Goal: Browse casually: Explore the website without a specific task or goal

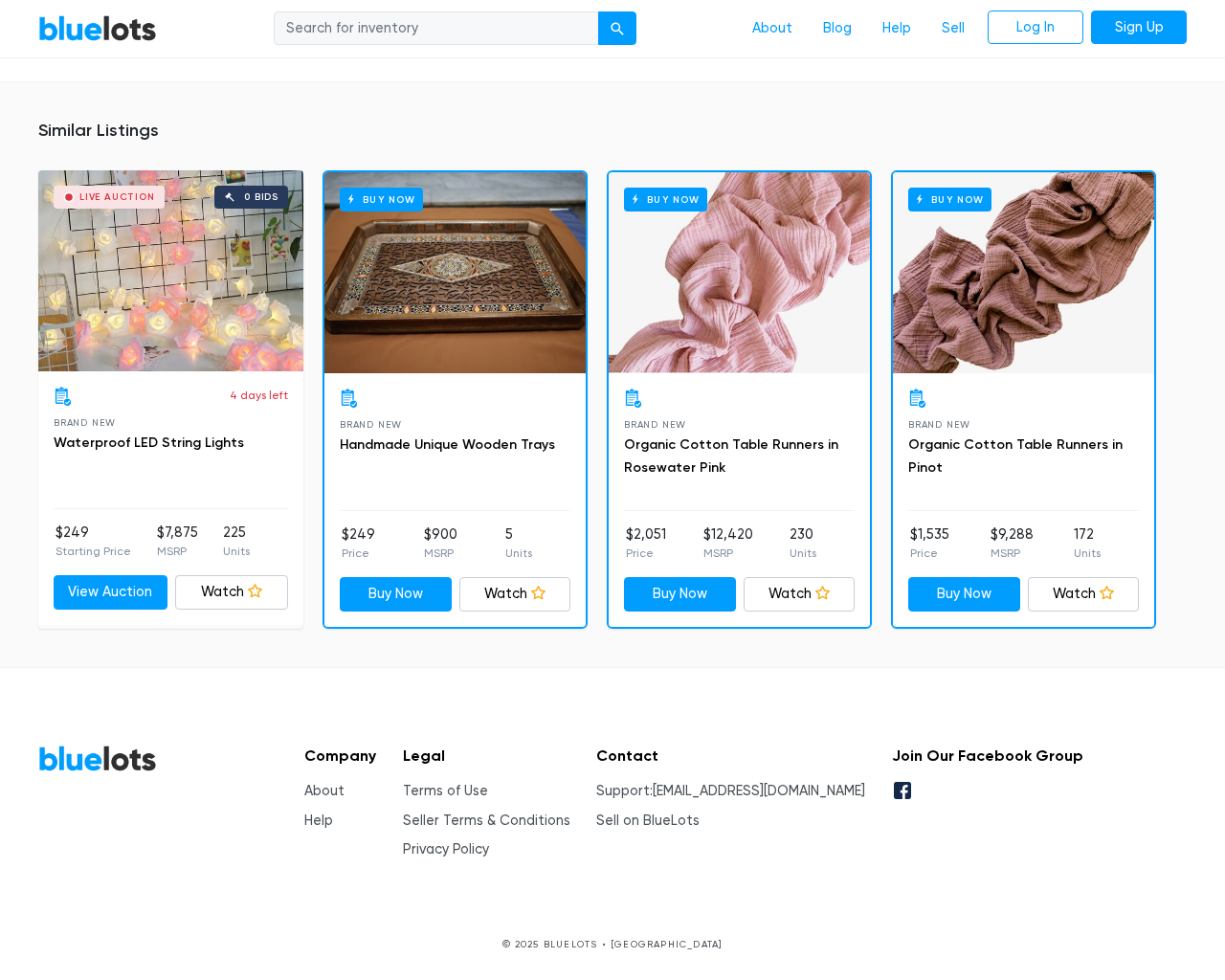
scroll to position [1383, 0]
type input "the"
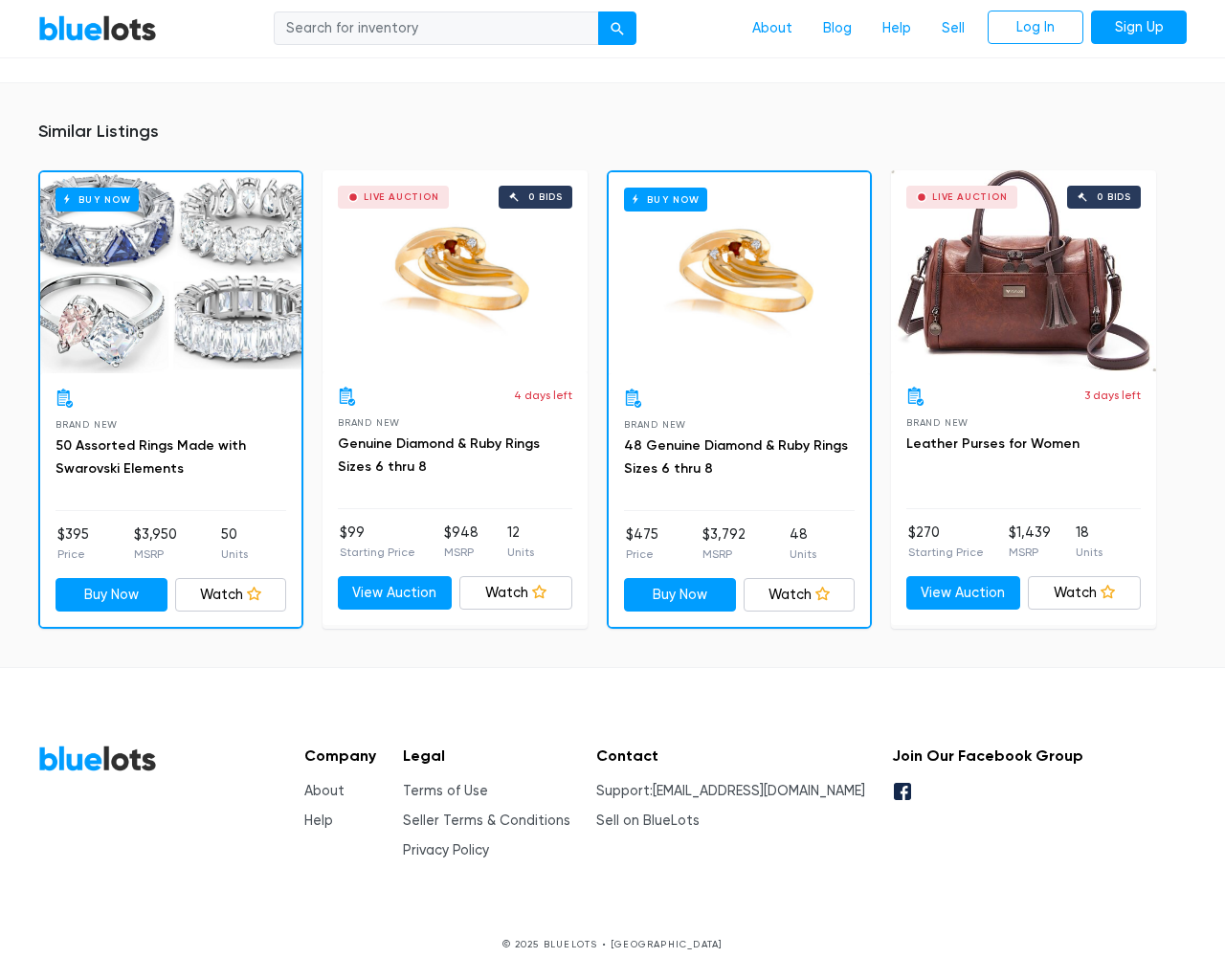
scroll to position [1314, 0]
type input "the"
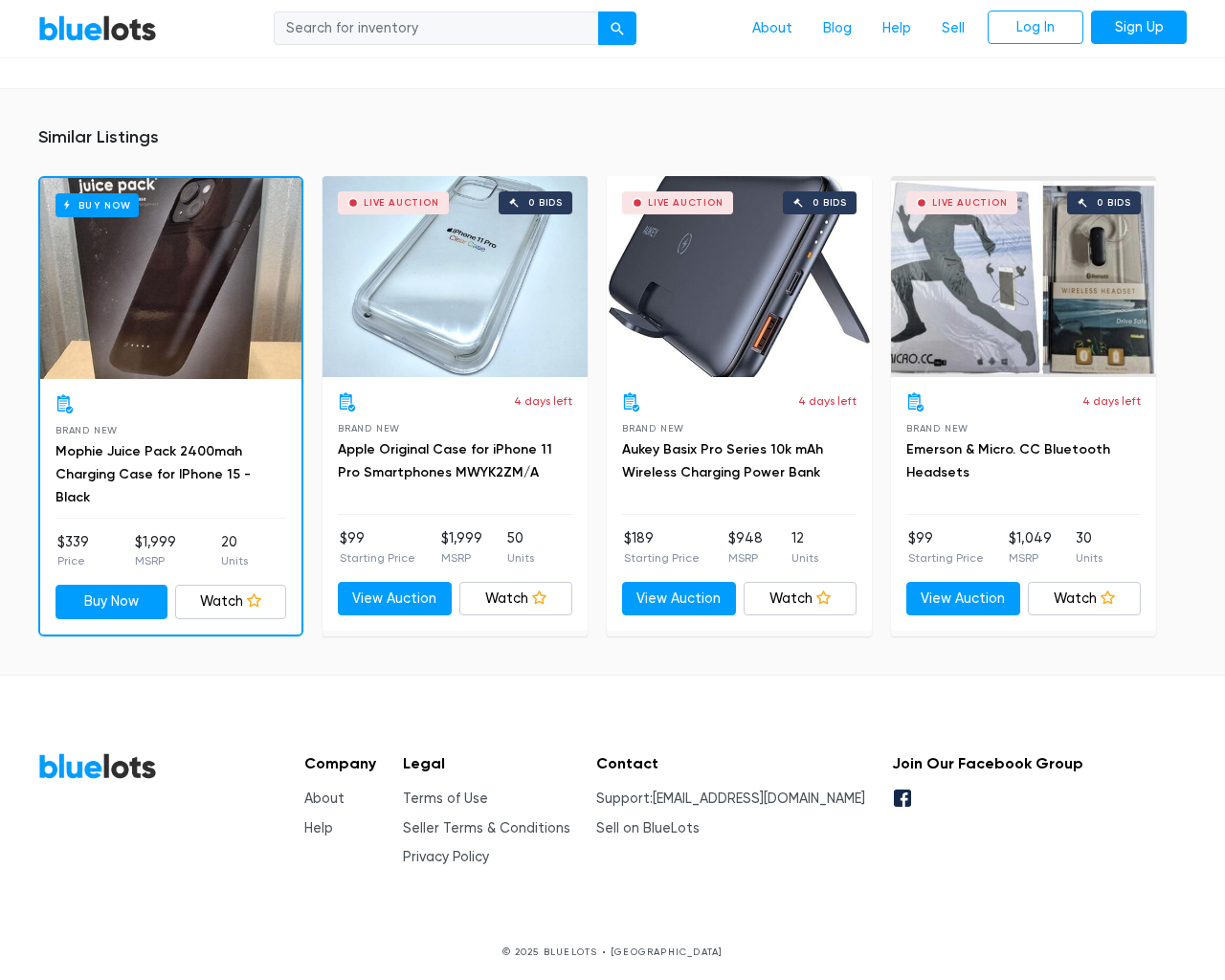
scroll to position [1463, 0]
type input "the"
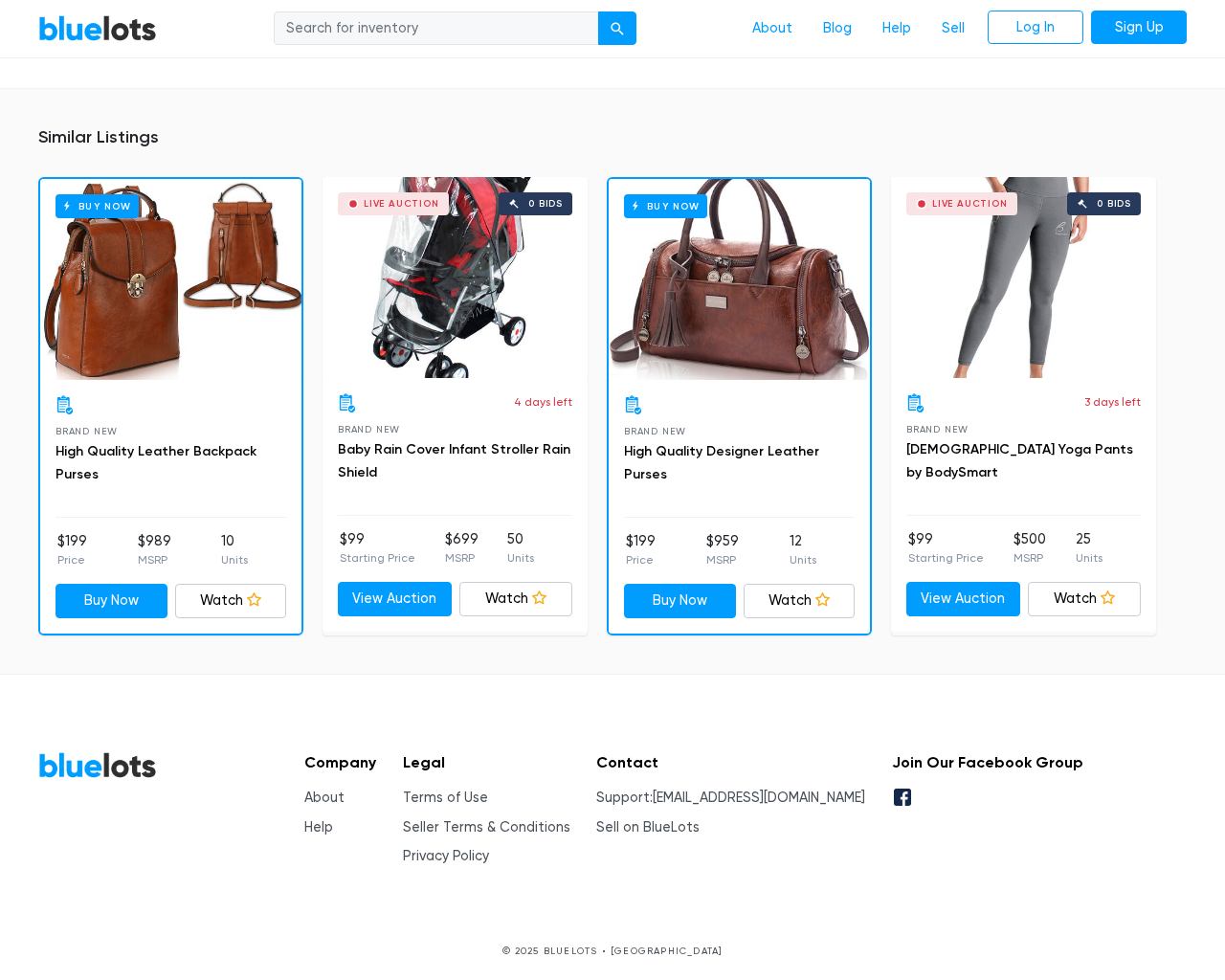
scroll to position [1314, 0]
type input "the"
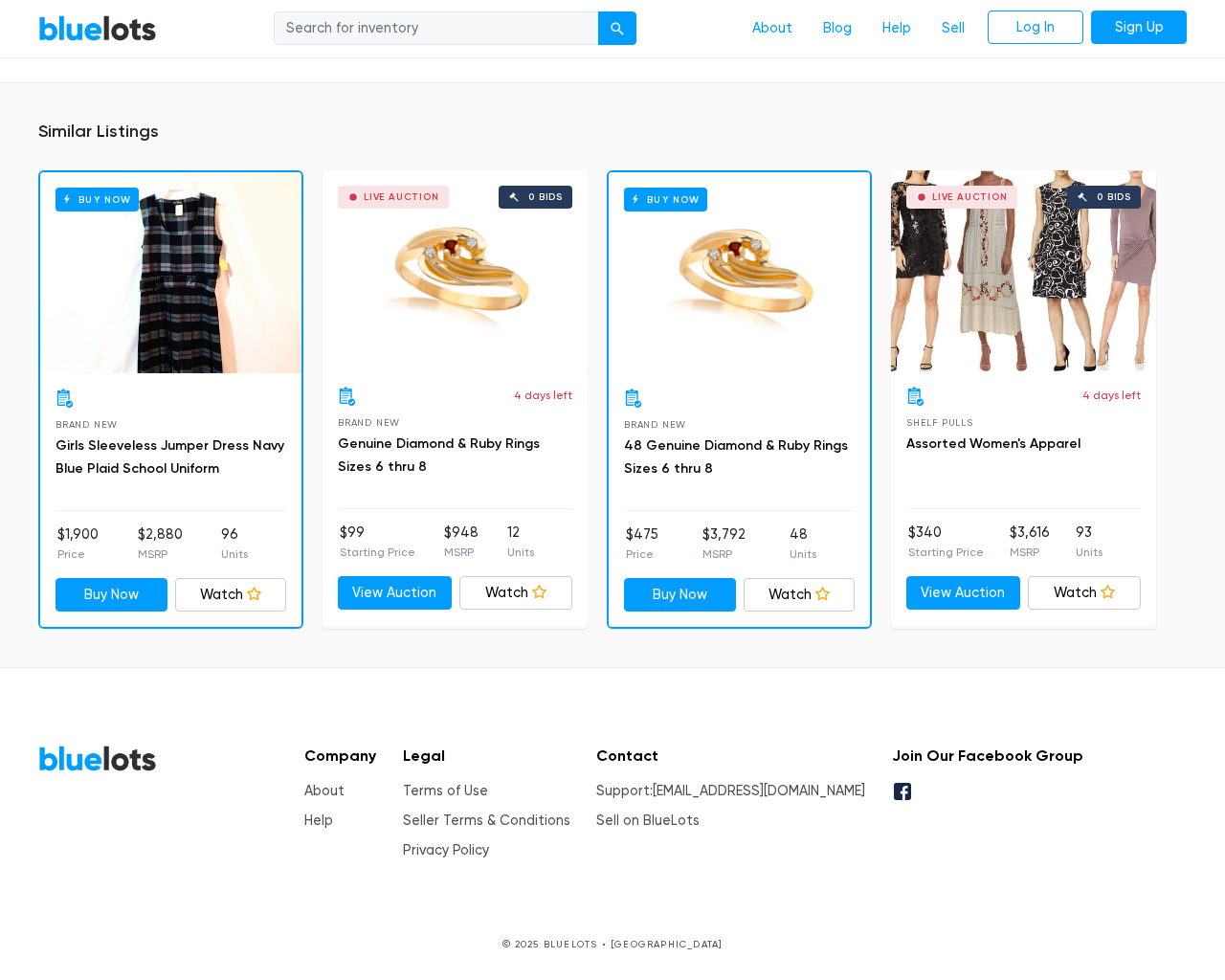
scroll to position [1205, 0]
type input "the"
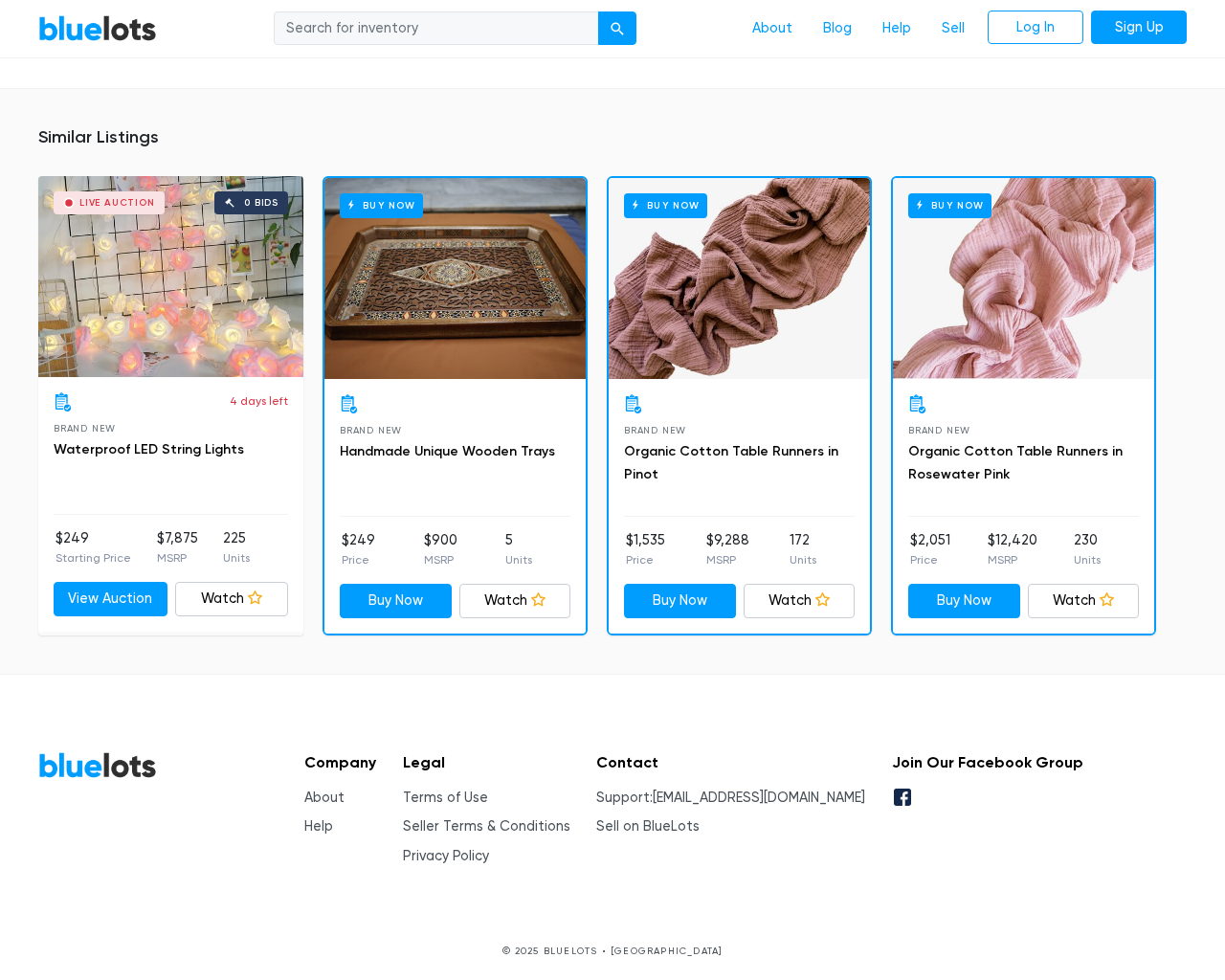
scroll to position [1367, 0]
type input "the"
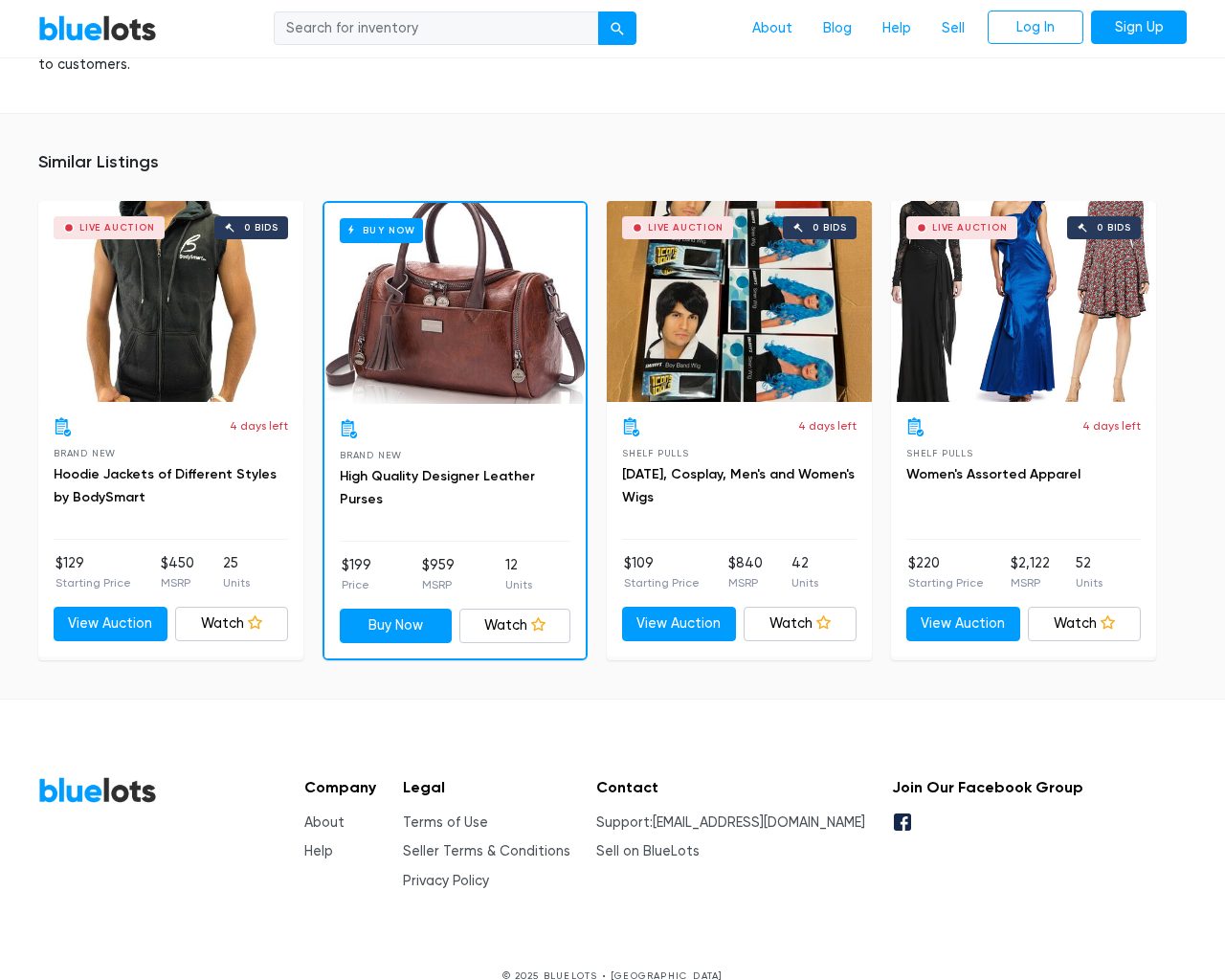
scroll to position [1376, 0]
type input "the"
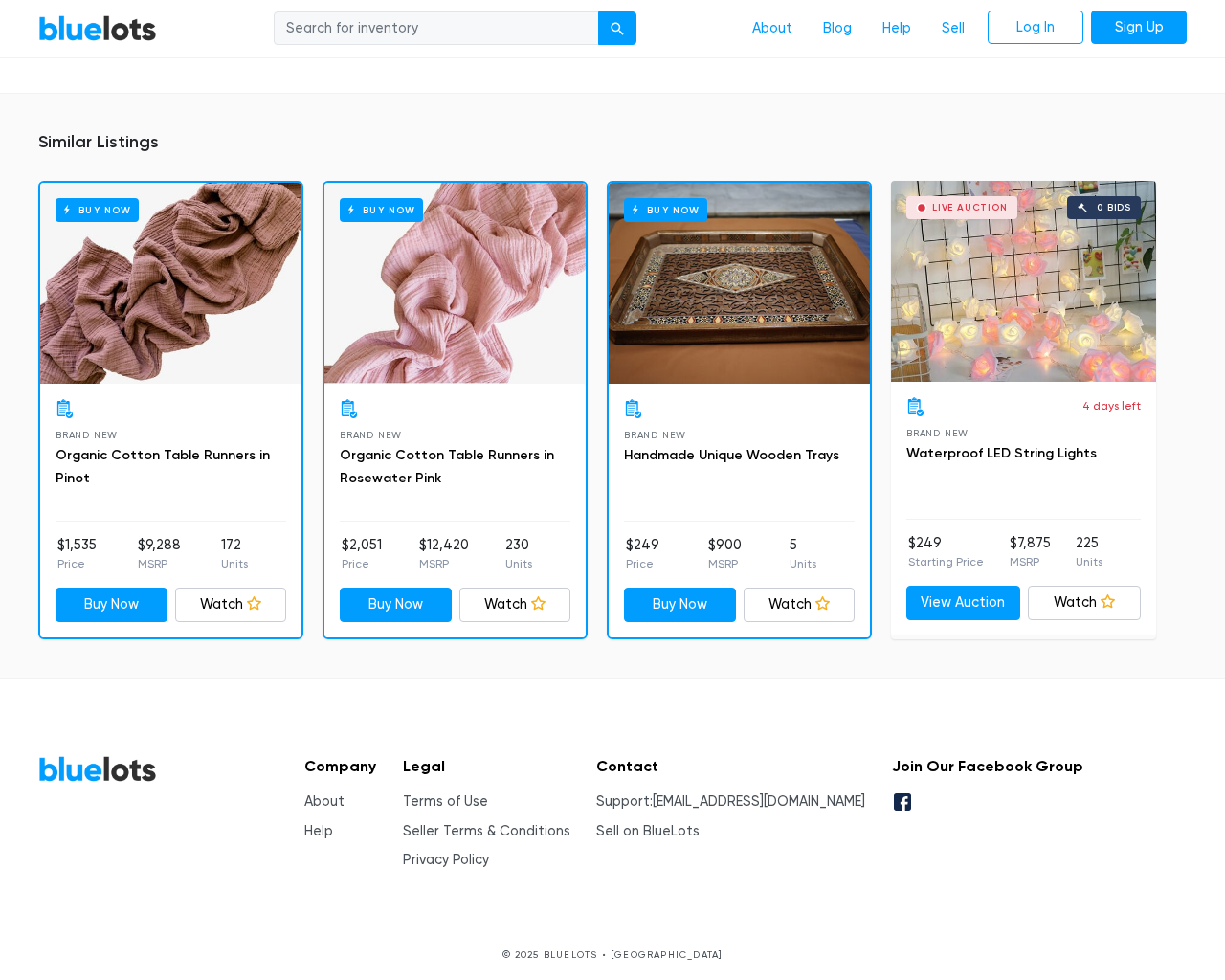
scroll to position [1201, 0]
type input "the"
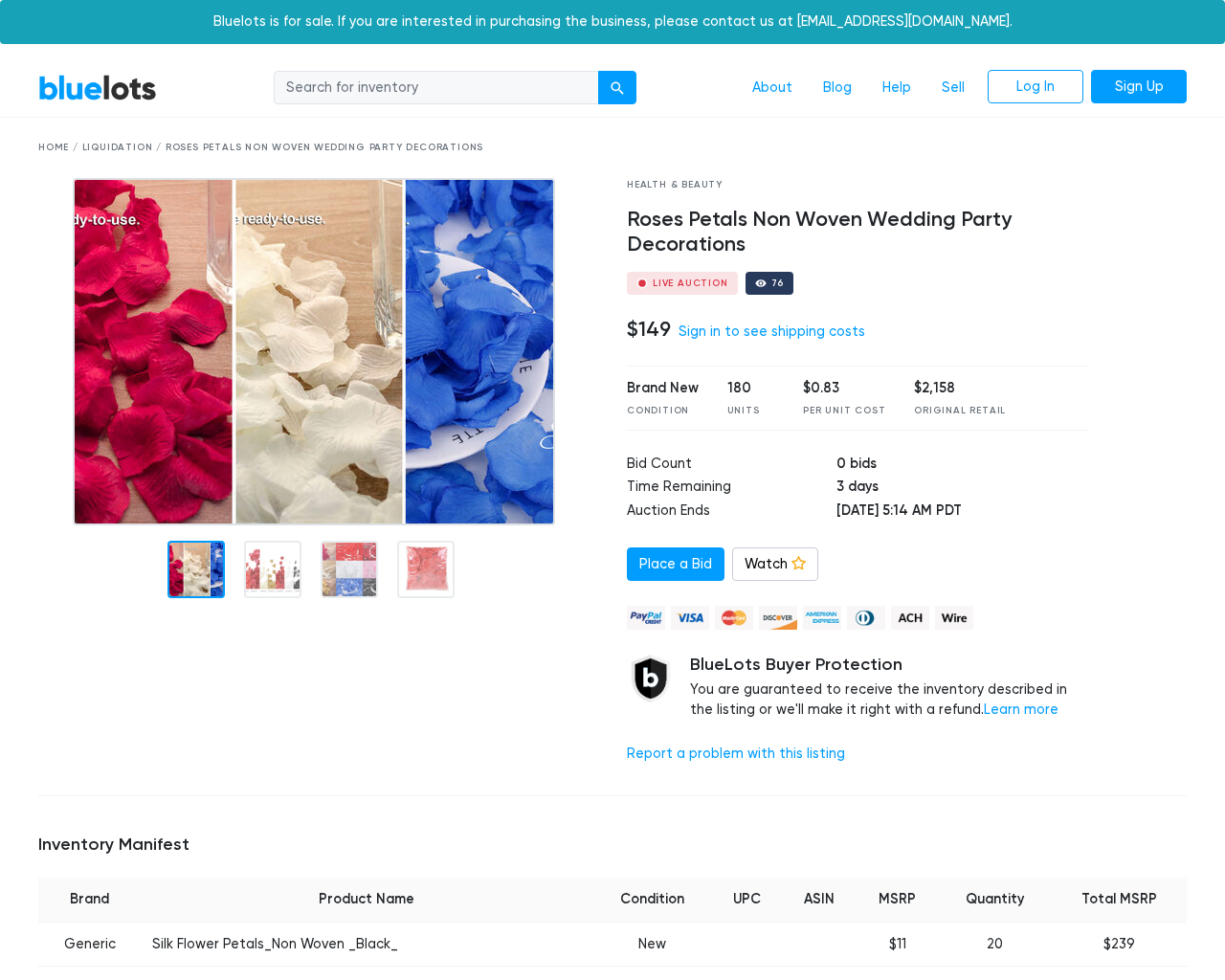
scroll to position [1654, 0]
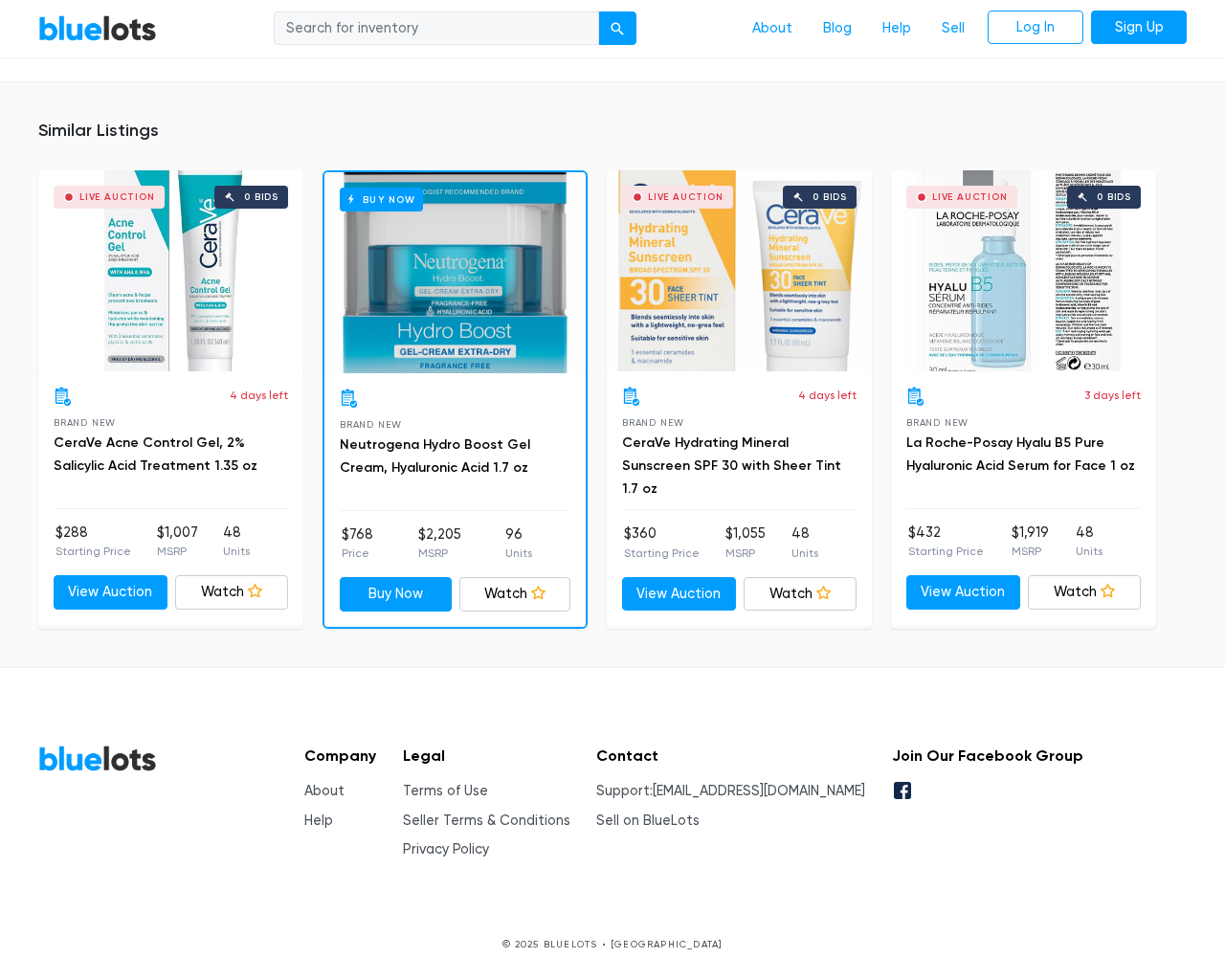
scroll to position [1654, 0]
type input "the"
